Goal: Task Accomplishment & Management: Complete application form

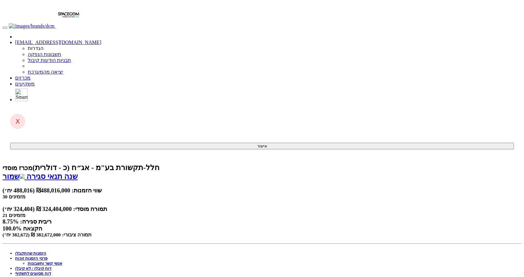
click at [48, 256] on link "פרטי הזמנות זוכות" at bounding box center [31, 258] width 32 height 5
click at [62, 261] on link "אנשי קשר וחשבונות" at bounding box center [45, 263] width 35 height 5
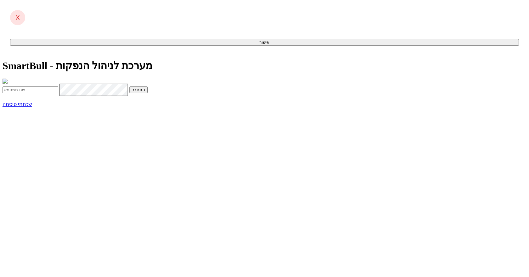
type input "[EMAIL_ADDRESS][DOMAIN_NAME]"
click at [148, 93] on button "התחבר" at bounding box center [138, 90] width 18 height 7
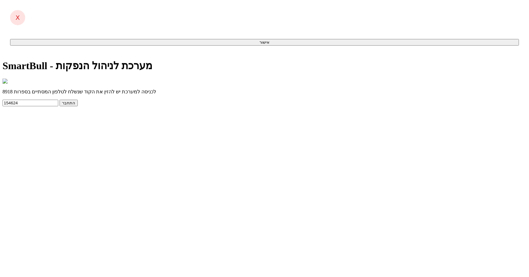
type input "154624"
click at [59, 100] on button "התחבר" at bounding box center [68, 103] width 18 height 7
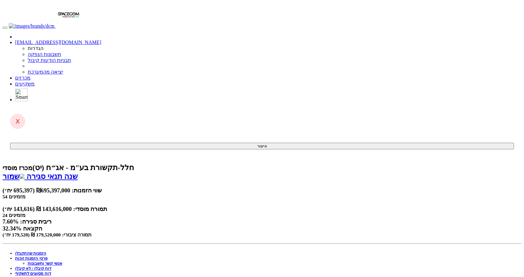
click at [48, 256] on link "פרטי הזמנות זוכות" at bounding box center [31, 258] width 32 height 5
click at [62, 261] on link "אנשי קשר וחשבונות" at bounding box center [45, 263] width 35 height 5
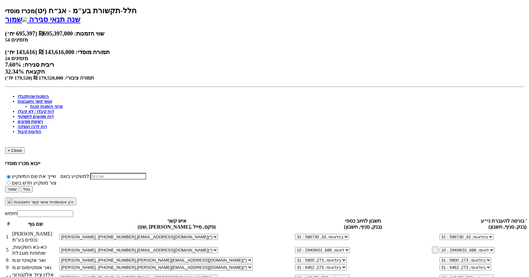
scroll to position [157, 0]
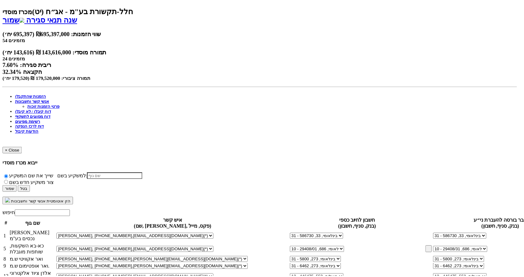
scroll to position [257, 0]
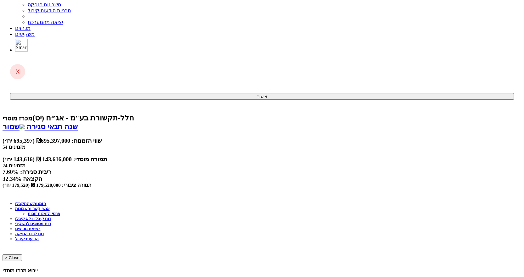
scroll to position [0, 0]
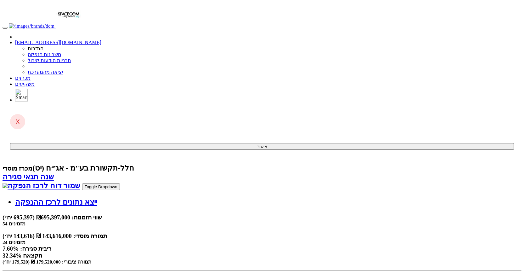
click at [31, 75] on link "מכרזים" at bounding box center [22, 77] width 15 height 5
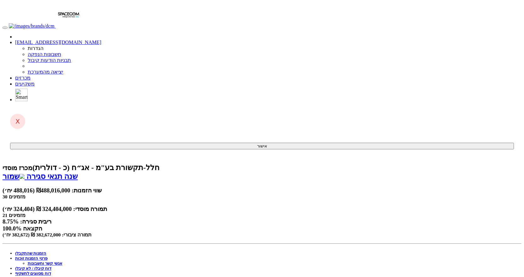
click at [48, 256] on link "פרטי הזמנות זוכות" at bounding box center [31, 258] width 32 height 5
click at [62, 261] on link "אנשי קשר וחשבונות" at bounding box center [45, 263] width 35 height 5
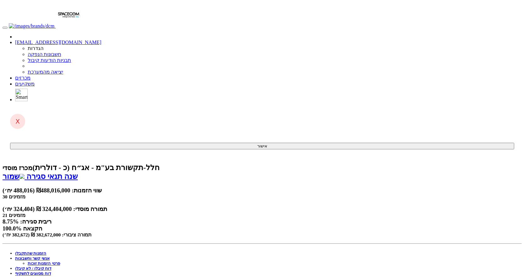
type input "n"
drag, startPoint x: 336, startPoint y: 110, endPoint x: 331, endPoint y: 116, distance: 7.8
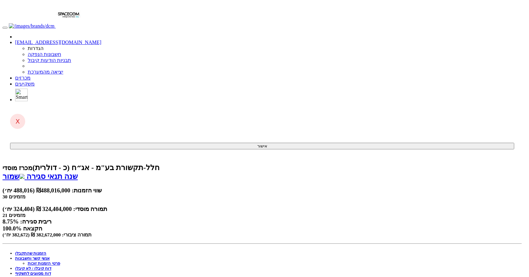
type input "p"
type input "u"
type input "פועלים (12)"
type input "פ"
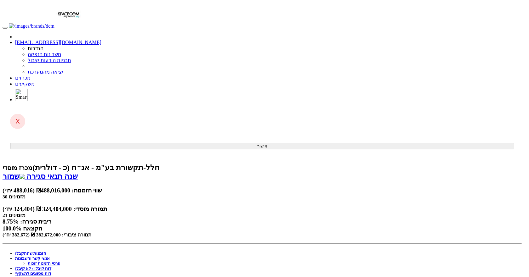
type input "פועלים (12)"
type input "616"
type input "1"
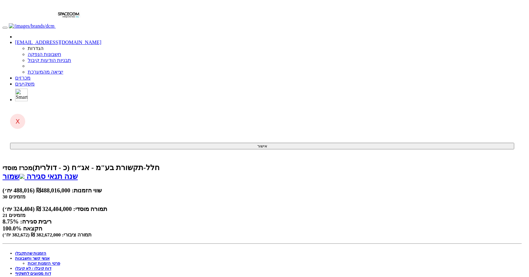
type input "247244"
type input "מ"
type input "מזרחי (20)"
type input "מז"
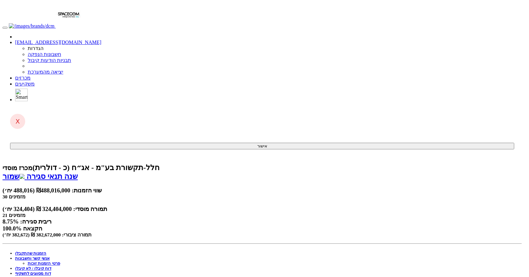
type input "מזרחי (20)"
type input "512"
type input "130100"
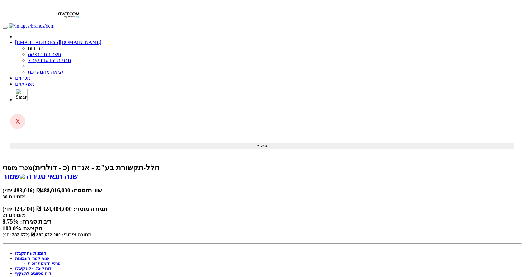
type input "130100"
type input "מ"
type input "מזרחי (20)"
type input "מז"
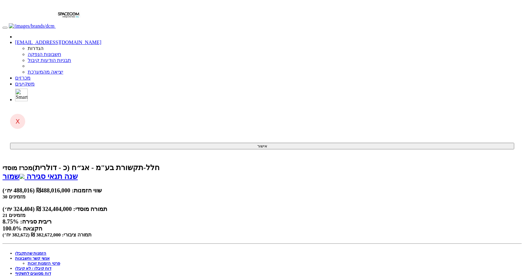
type input "מזרחי (20)"
type input "512"
type input "מזרחי (20)"
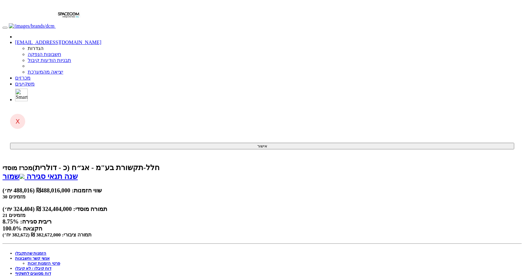
type input "512"
type input "130100"
type input "20000"
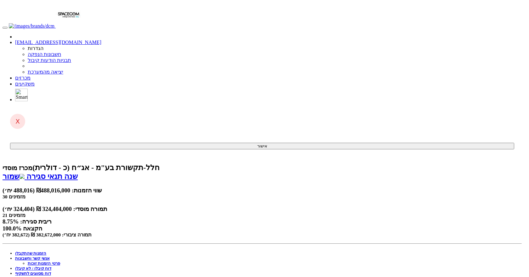
type input "30000"
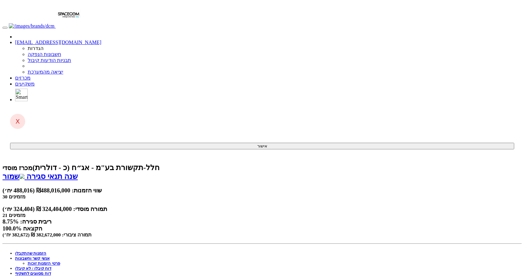
scroll to position [0, 0]
type input "פועלים (12)"
type input "616"
type input "247244"
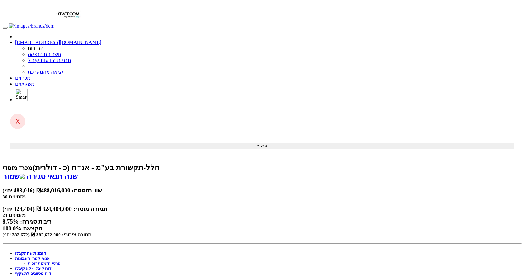
type input "מזרחי (20)"
type input "512"
type input "130100"
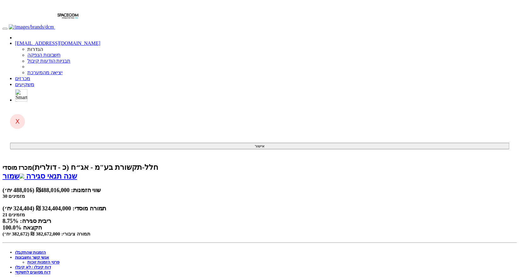
scroll to position [72, 0]
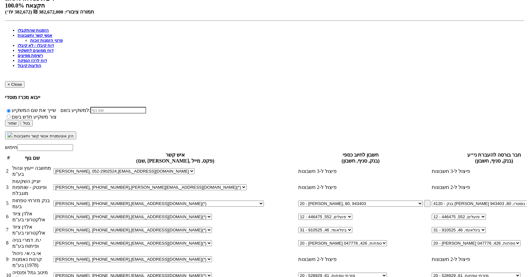
scroll to position [275, 0]
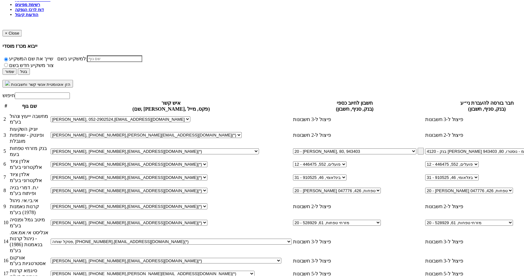
scroll to position [0, 0]
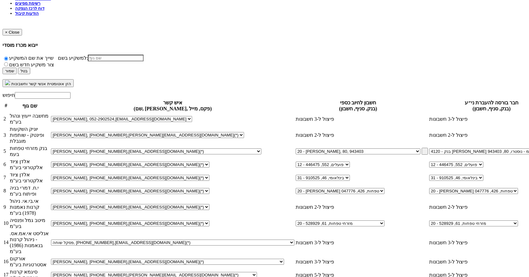
type input "40000"
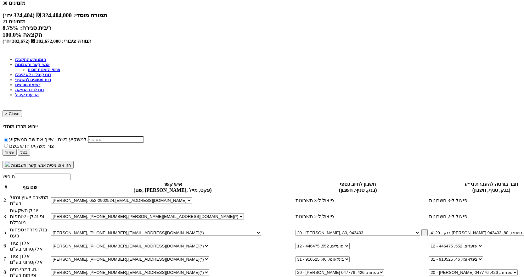
scroll to position [244, 0]
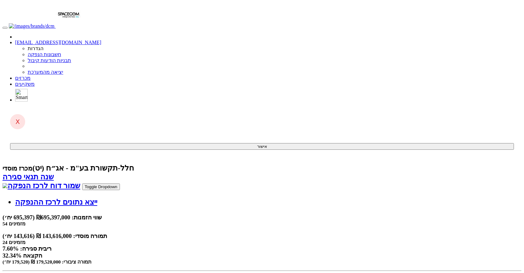
click at [80, 181] on link "שמור דוח לרכז הנפקה" at bounding box center [42, 185] width 78 height 8
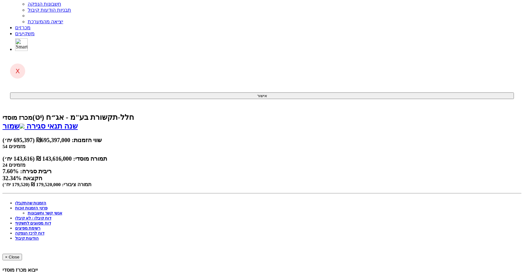
scroll to position [47, 0]
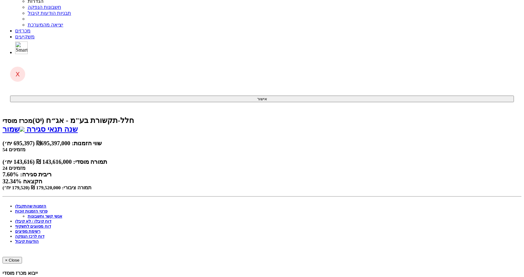
click at [46, 204] on link "הזמנות שהתקבלו" at bounding box center [30, 206] width 31 height 5
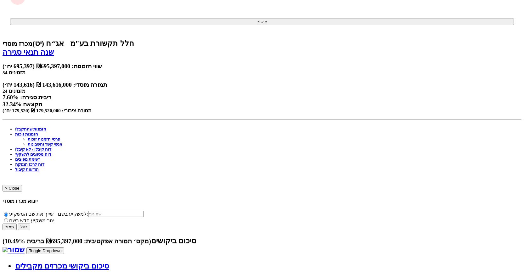
scroll to position [77, 0]
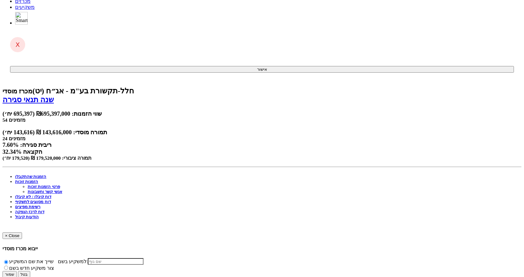
click at [31, 4] on link "מכרזים" at bounding box center [22, 0] width 15 height 5
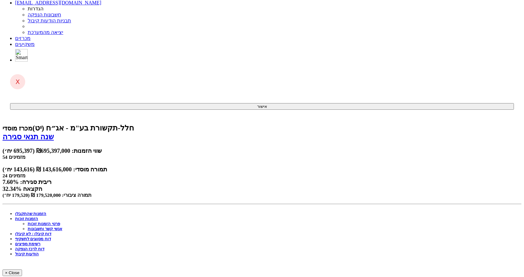
scroll to position [0, 0]
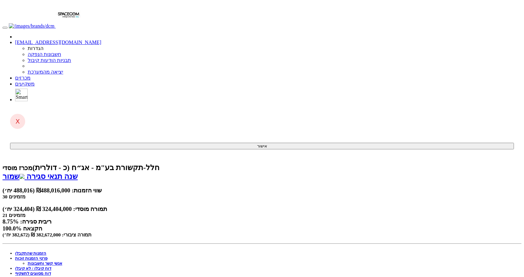
click at [48, 256] on link "פרטי הזמנות זוכות" at bounding box center [31, 258] width 32 height 5
click at [62, 261] on link "אנשי קשר וחשבונות" at bounding box center [45, 263] width 35 height 5
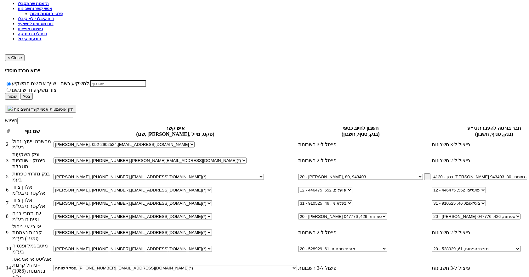
scroll to position [252, 0]
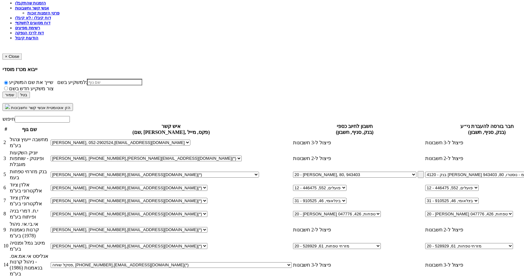
scroll to position [683, 0]
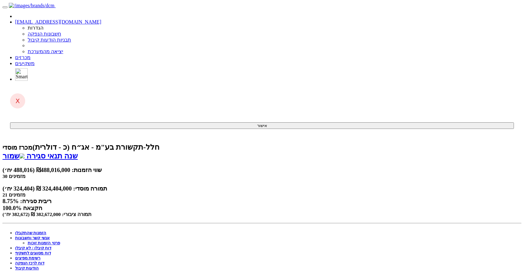
scroll to position [0, 0]
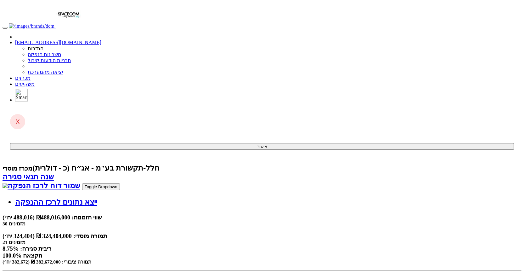
click at [80, 181] on link "שמור דוח לרכז הנפקה" at bounding box center [42, 185] width 78 height 8
